Goal: Task Accomplishment & Management: Manage account settings

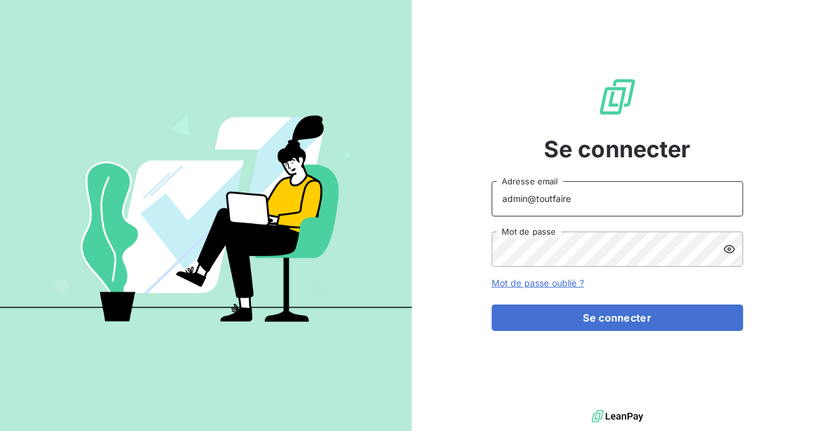
click at [612, 192] on input "admin@toutfaire" at bounding box center [617, 198] width 251 height 35
click at [577, 199] on input "admin@toutfaire" at bounding box center [617, 198] width 251 height 35
type input "admin@barconniere"
click at [582, 302] on form "admin@barconniere Adresse email Mot de passe Mot de passe oublié ? Se connecter" at bounding box center [617, 256] width 251 height 150
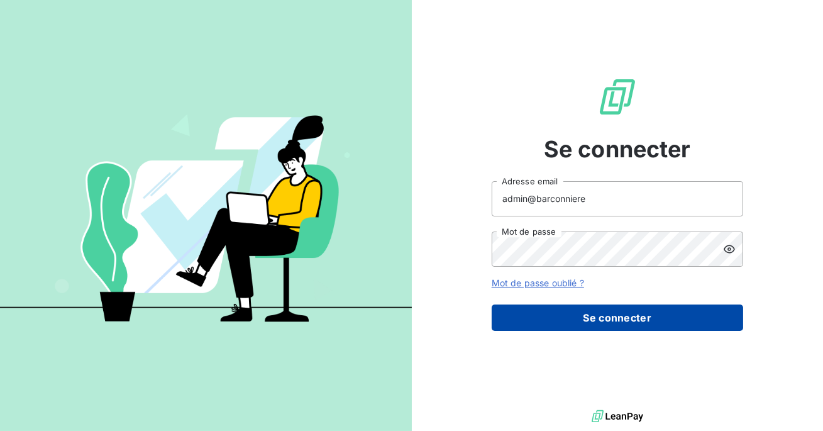
click at [581, 316] on button "Se connecter" at bounding box center [617, 317] width 251 height 26
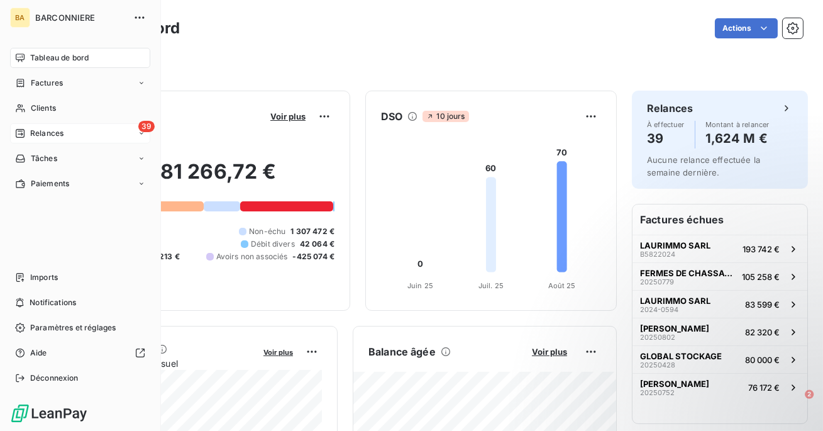
click at [26, 133] on div "Relances" at bounding box center [39, 133] width 48 height 11
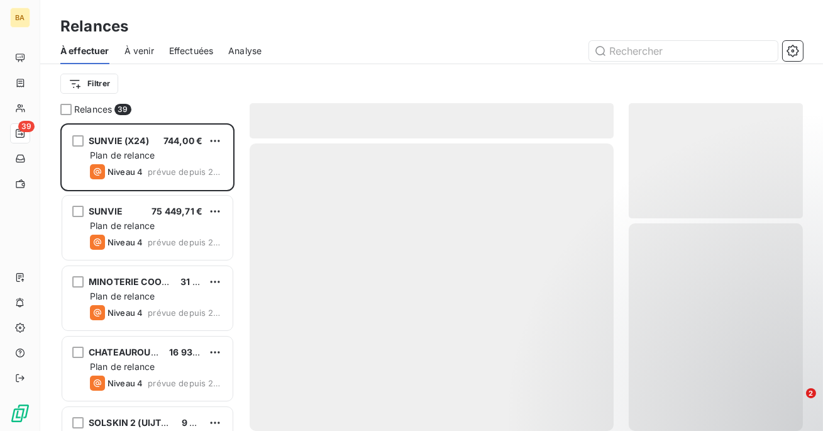
scroll to position [307, 174]
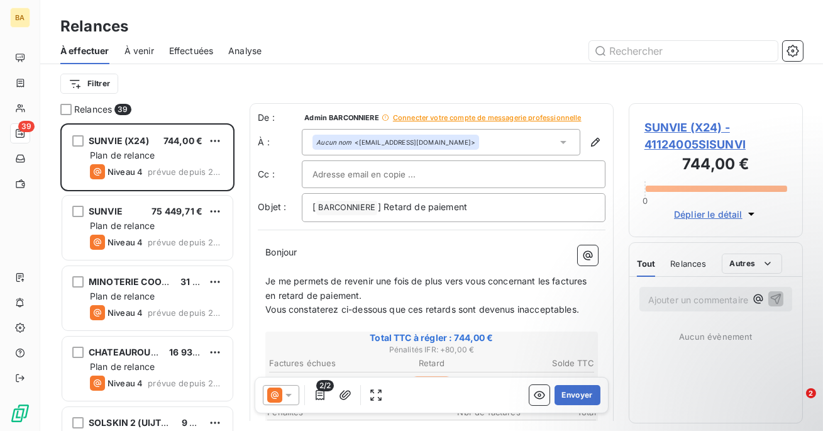
click at [200, 53] on span "Effectuées" at bounding box center [191, 51] width 45 height 13
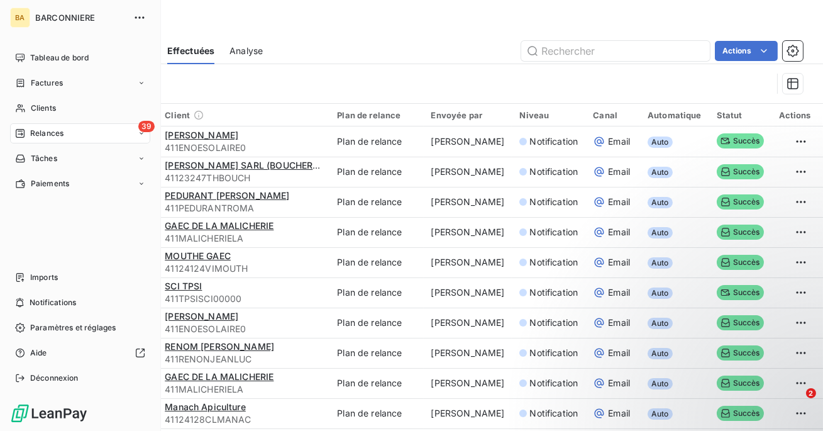
click at [75, 46] on div "BA BARCONNIERE Tableau de bord Factures Clients 39 Relances Tâches Paiements Im…" at bounding box center [80, 215] width 161 height 431
click at [74, 53] on span "Tableau de bord" at bounding box center [59, 57] width 58 height 11
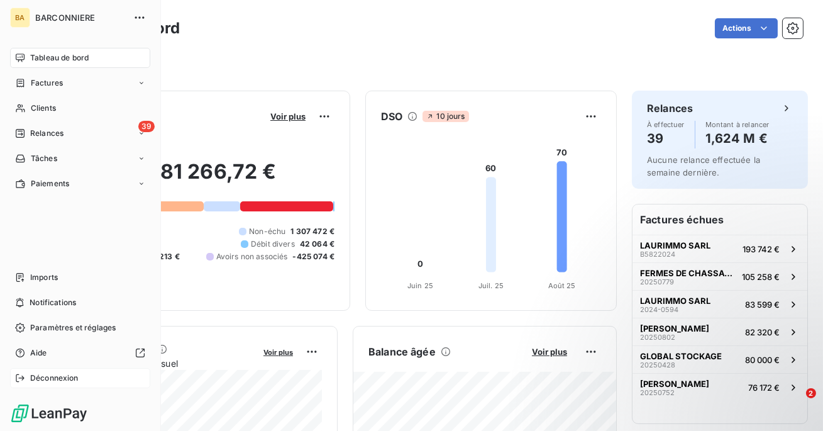
click at [26, 380] on div "Déconnexion" at bounding box center [80, 378] width 140 height 20
